Goal: Task Accomplishment & Management: Use online tool/utility

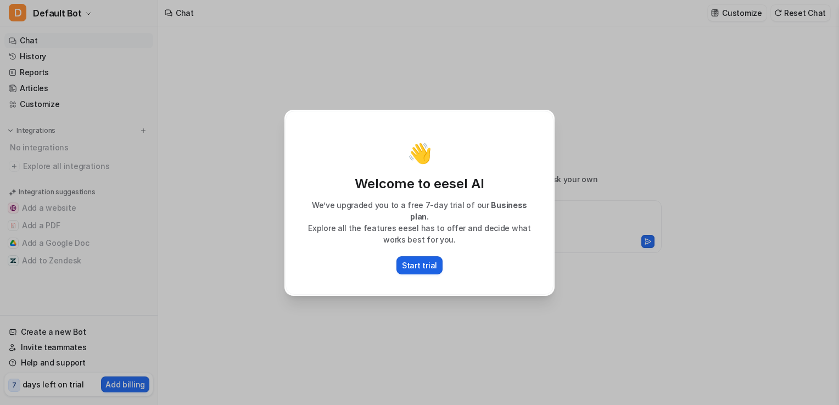
click at [424, 260] on p "Start trial" at bounding box center [419, 266] width 35 height 12
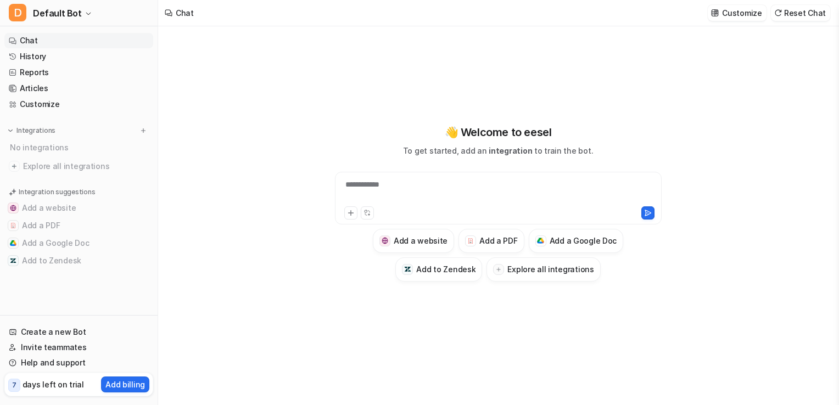
click at [424, 192] on div "**********" at bounding box center [498, 191] width 321 height 25
paste div
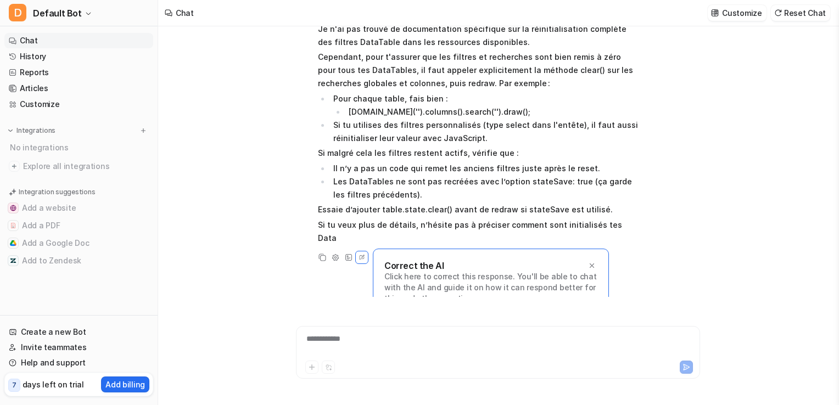
scroll to position [5966, 0]
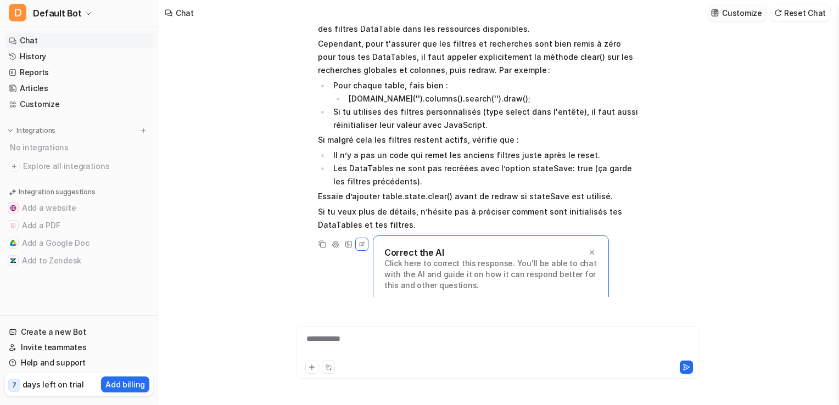
click at [716, 13] on img at bounding box center [715, 13] width 8 height 8
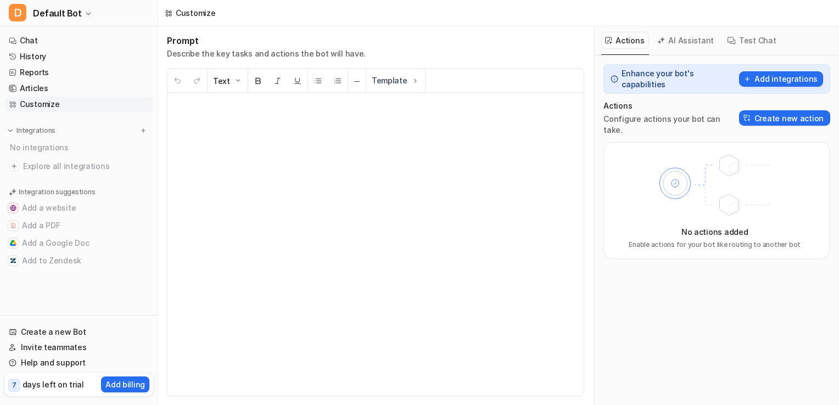
click at [686, 41] on button "AI Assistant" at bounding box center [685, 40] width 65 height 17
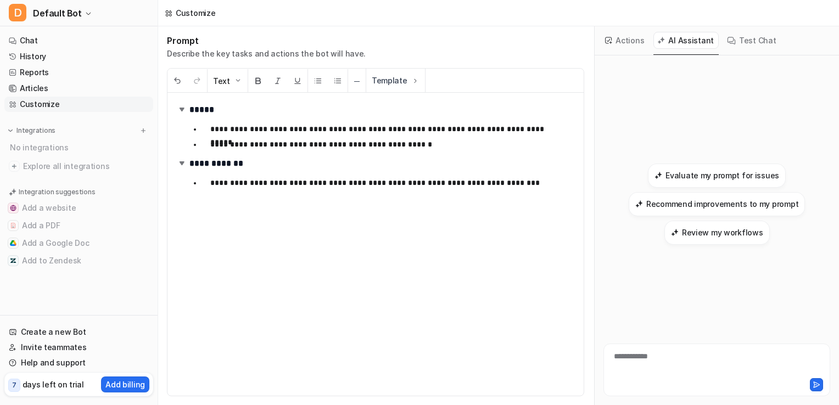
click at [617, 32] on button "Actions" at bounding box center [625, 40] width 48 height 17
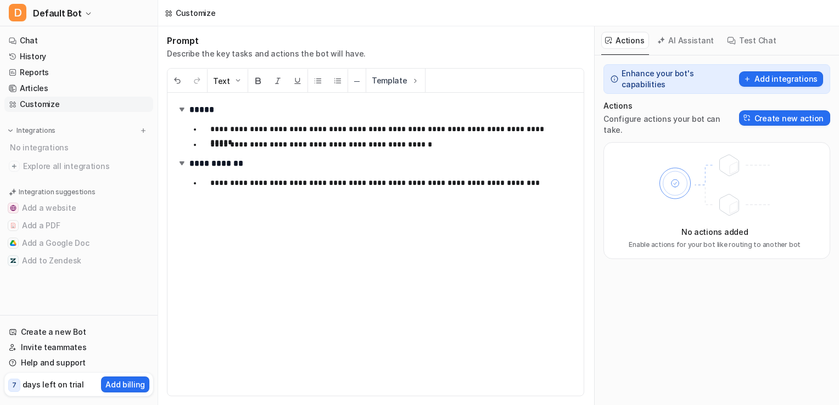
click at [723, 43] on button "Test Chat" at bounding box center [752, 40] width 58 height 17
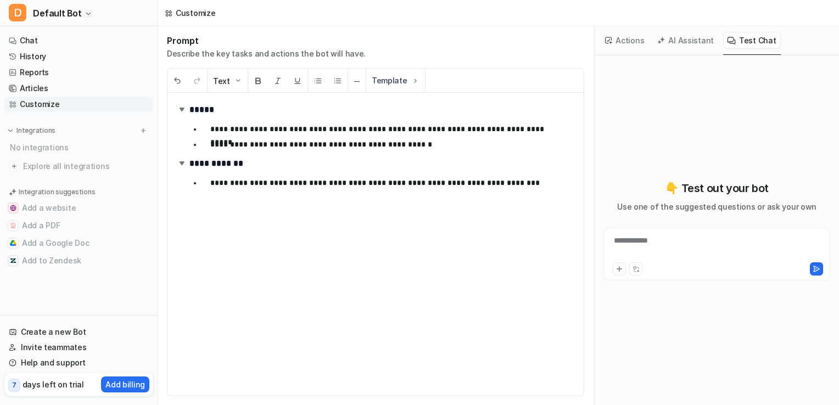
click at [678, 41] on button "AI Assistant" at bounding box center [685, 40] width 65 height 17
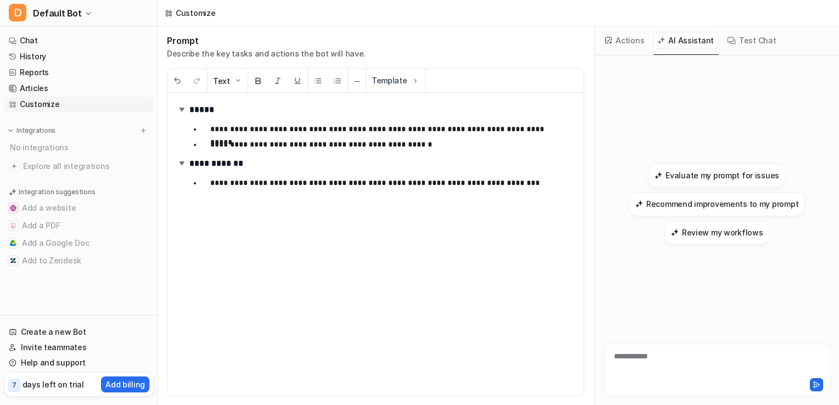
click at [635, 36] on button "Actions" at bounding box center [625, 40] width 48 height 17
